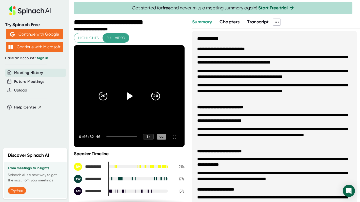
click at [131, 96] on icon at bounding box center [130, 95] width 6 height 7
click at [89, 37] on span "Highlights" at bounding box center [88, 38] width 21 height 6
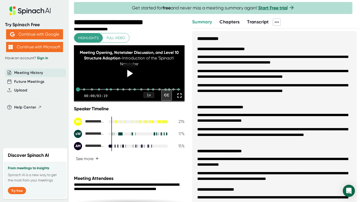
click at [128, 77] on icon at bounding box center [130, 73] width 6 height 7
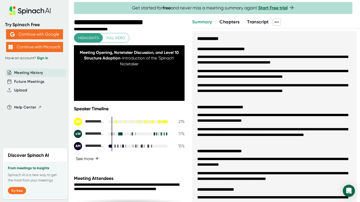
click at [97, 160] on span "+" at bounding box center [97, 158] width 3 height 4
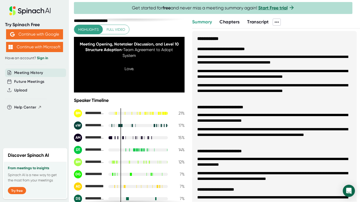
scroll to position [8, 0]
click at [164, 115] on div at bounding box center [164, 113] width 0 height 4
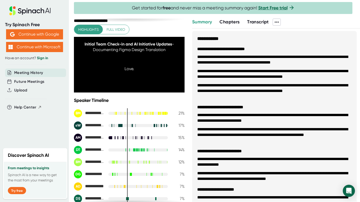
click at [141, 115] on div at bounding box center [138, 113] width 60 height 3
click at [139, 115] on div at bounding box center [138, 113] width 60 height 3
click at [162, 115] on div at bounding box center [138, 113] width 60 height 3
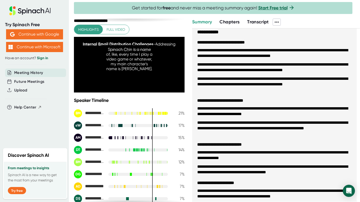
scroll to position [6, 0]
